Goal: Navigation & Orientation: Find specific page/section

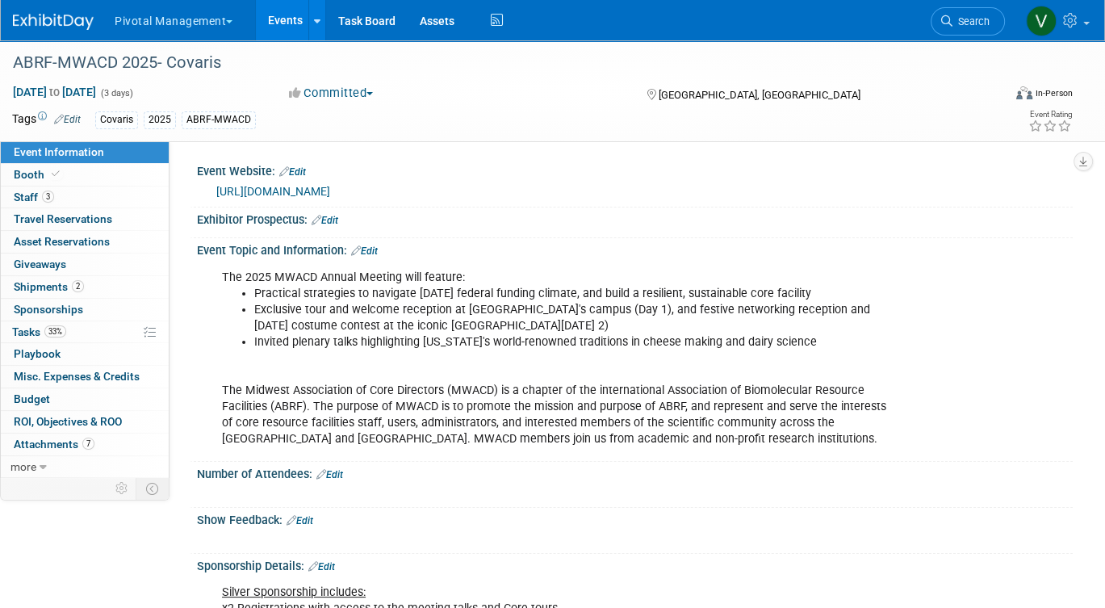
click at [294, 24] on link "Events" at bounding box center [285, 20] width 59 height 40
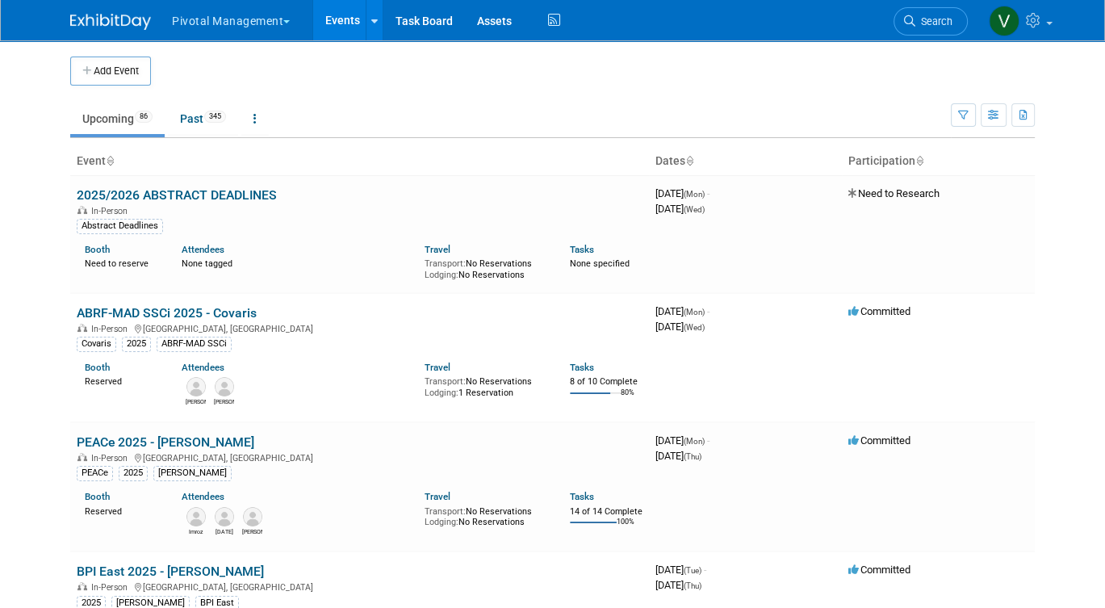
scroll to position [1575, 0]
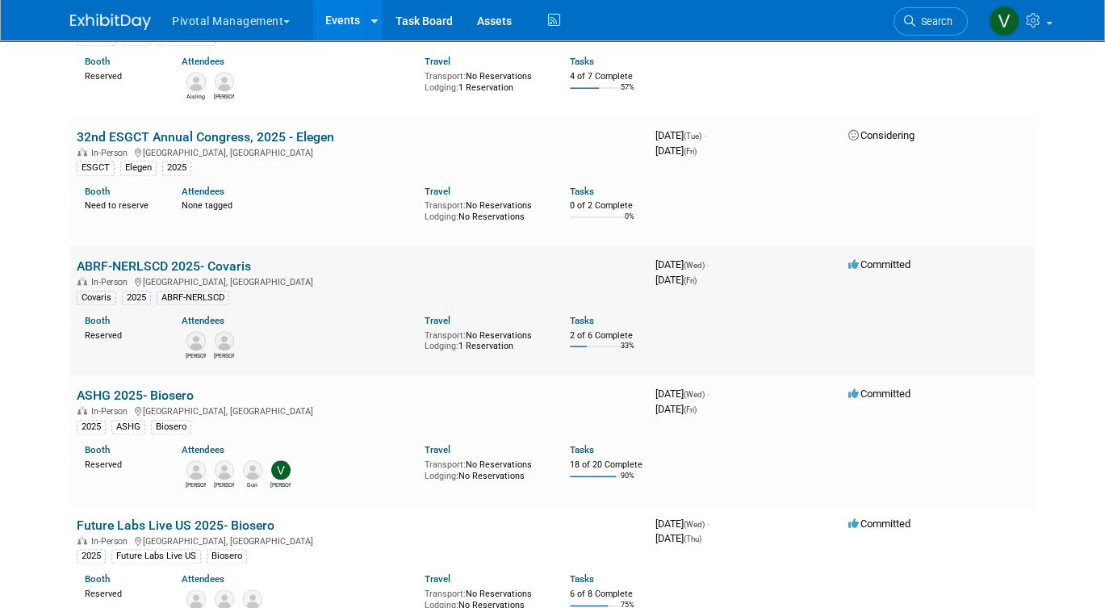
click at [199, 274] on link "ABRF-NERLSCD 2025- Covaris" at bounding box center [164, 265] width 174 height 15
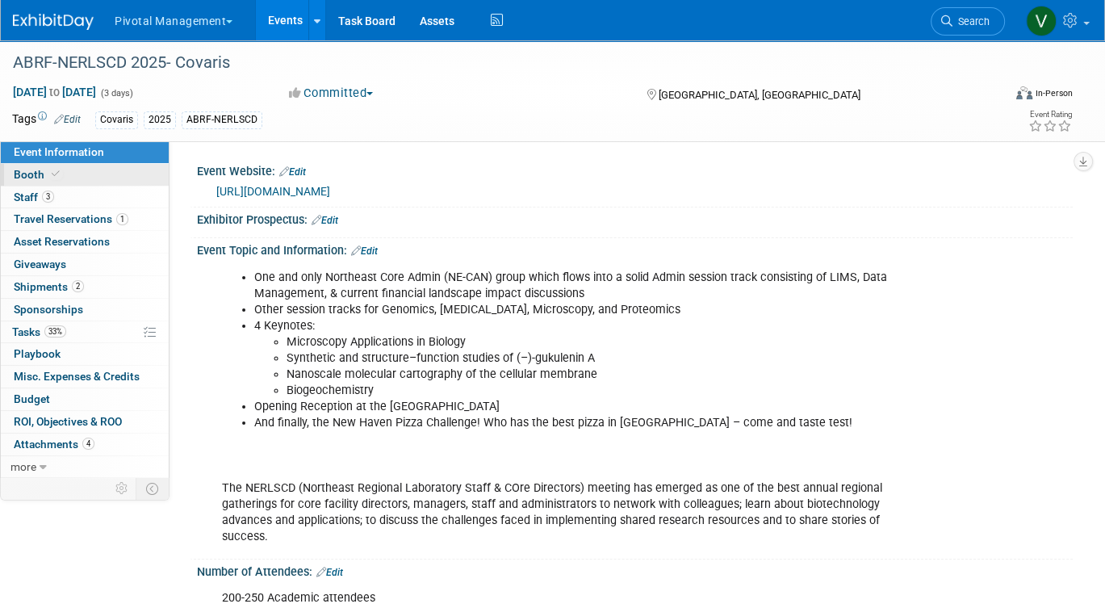
click at [99, 175] on link "Booth" at bounding box center [85, 175] width 168 height 22
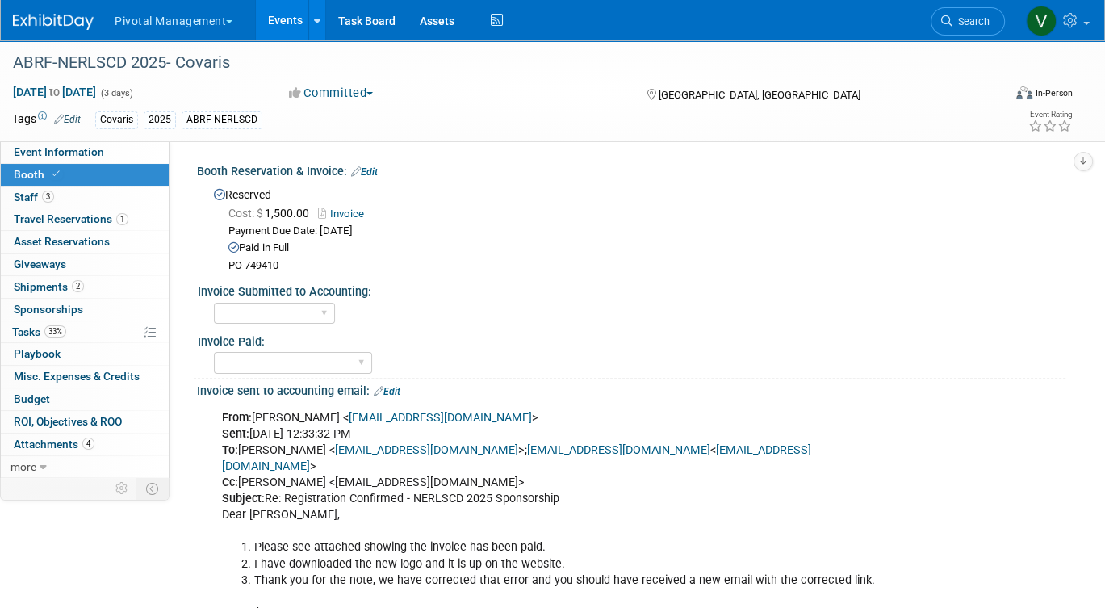
click at [348, 211] on link "Invoice" at bounding box center [345, 213] width 54 height 12
click at [122, 190] on link "3 Staff 3" at bounding box center [85, 197] width 168 height 22
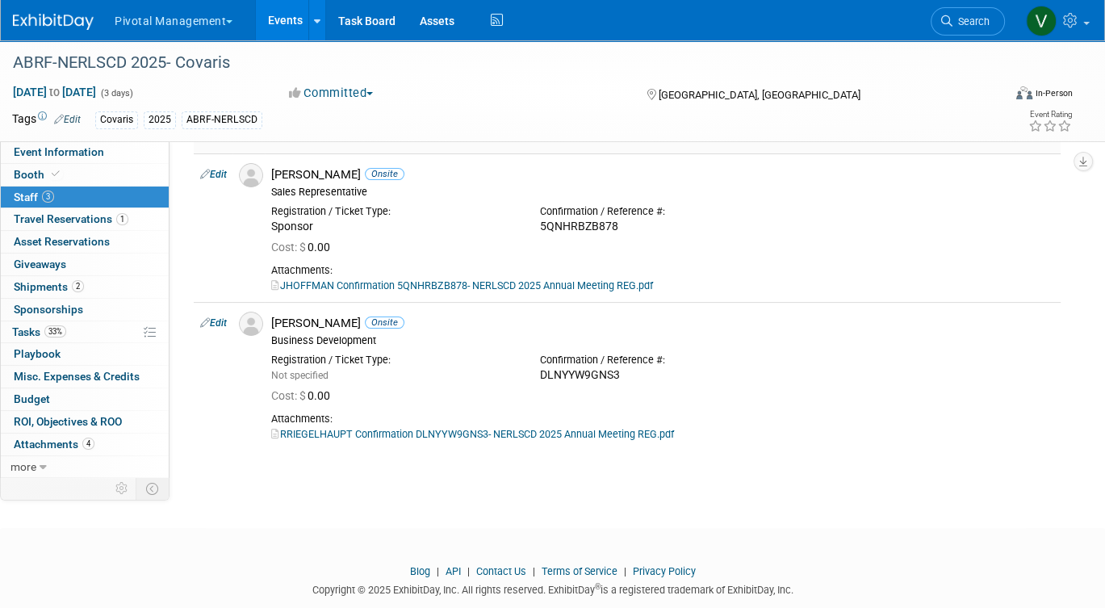
scroll to position [223, 0]
